Goal: Task Accomplishment & Management: Use online tool/utility

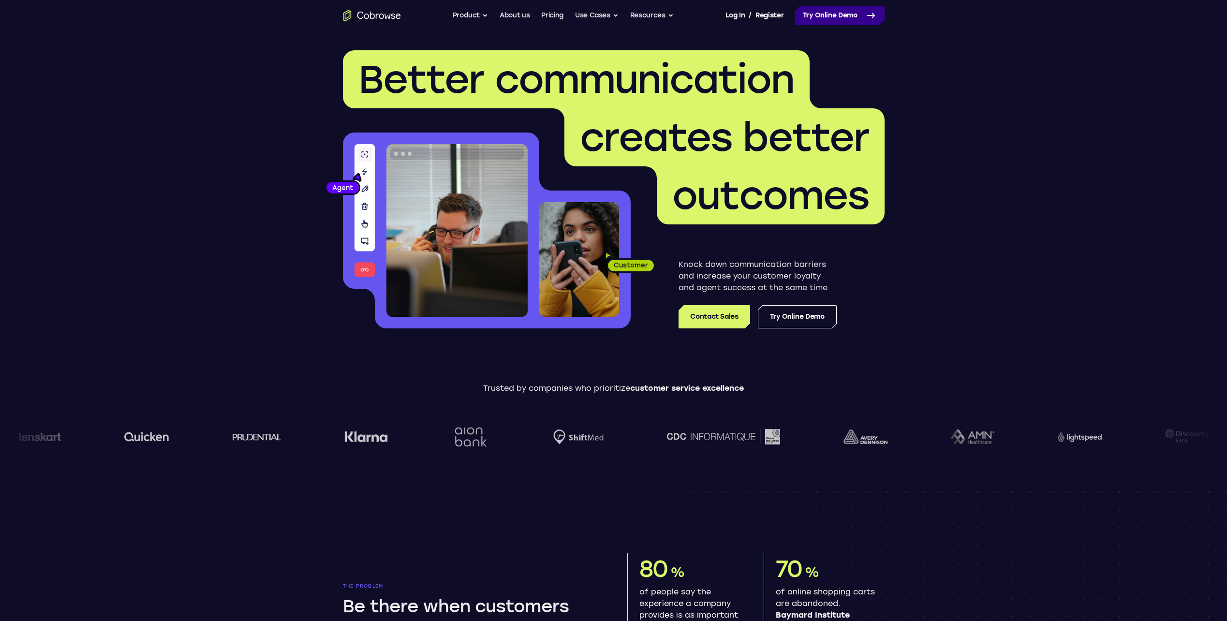
click at [829, 23] on link "Try Online Demo" at bounding box center [839, 15] width 89 height 19
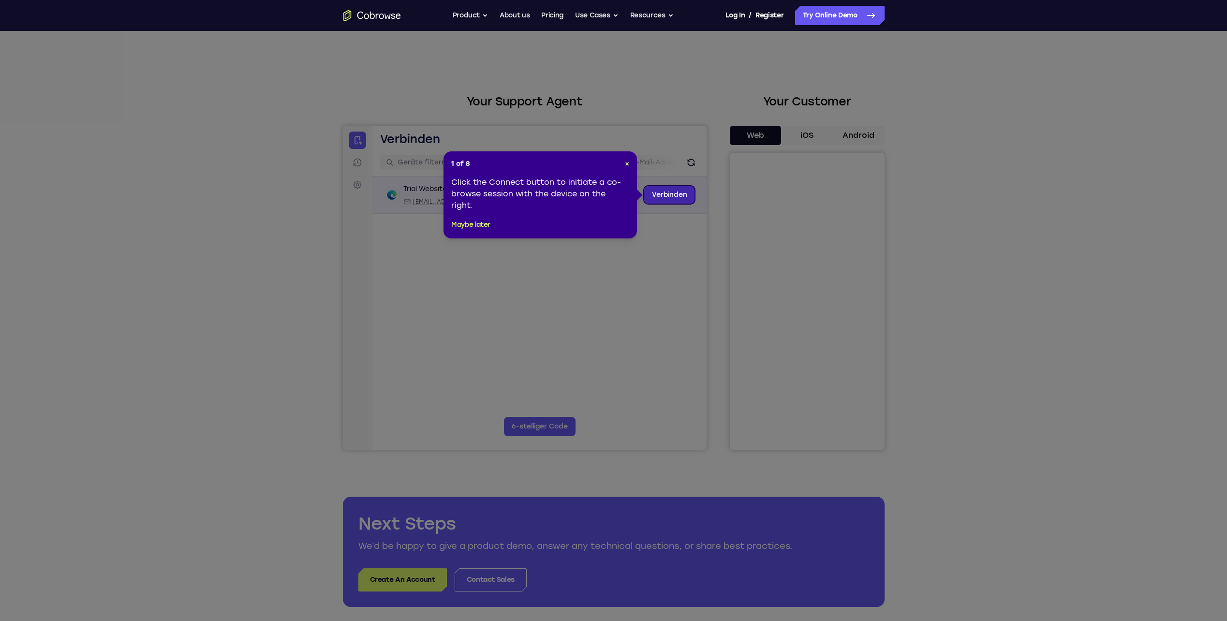
click at [661, 194] on link "Verbinden" at bounding box center [669, 194] width 51 height 17
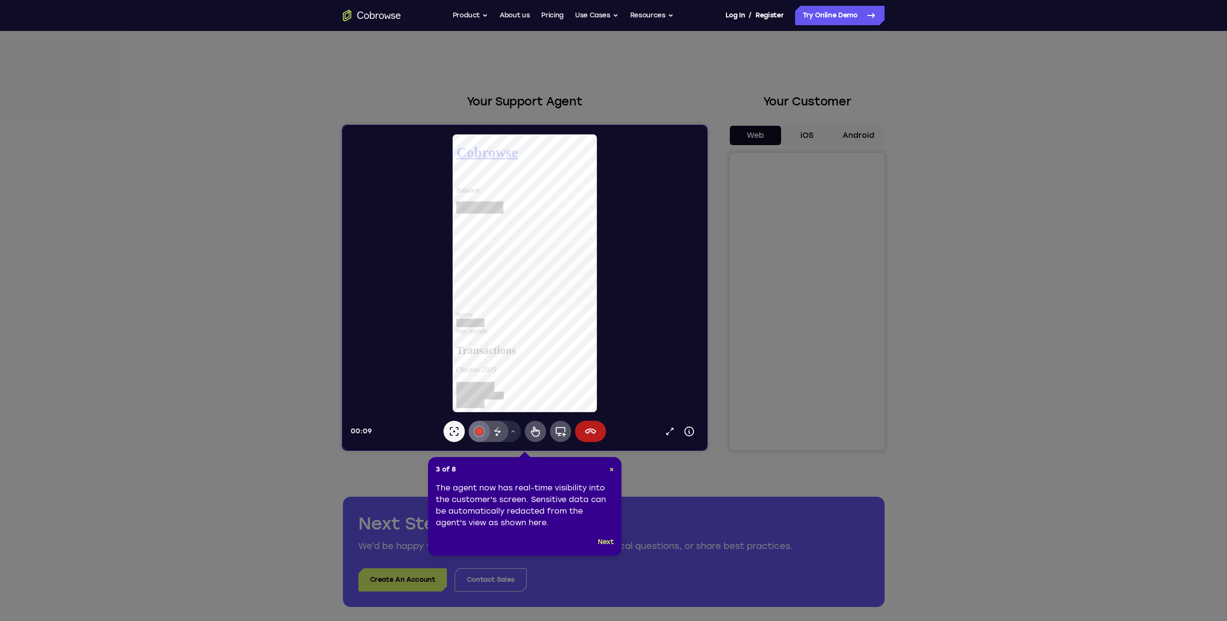
click at [476, 426] on button "#e94435" at bounding box center [478, 431] width 21 height 21
click at [605, 541] on button "Next" at bounding box center [606, 543] width 16 height 12
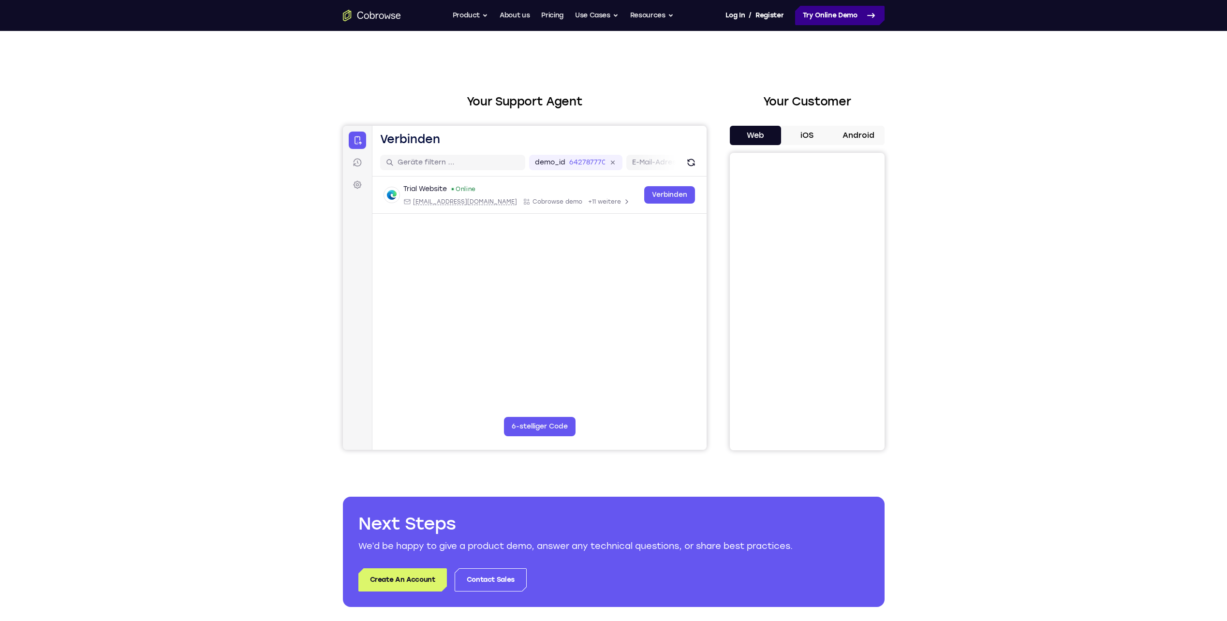
click at [832, 15] on link "Try Online Demo" at bounding box center [839, 15] width 89 height 19
